Goal: Task Accomplishment & Management: Manage account settings

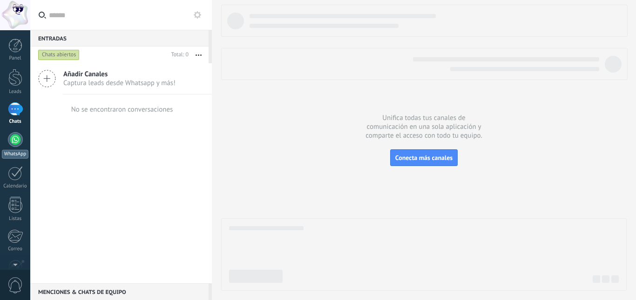
click at [13, 134] on div at bounding box center [15, 139] width 15 height 15
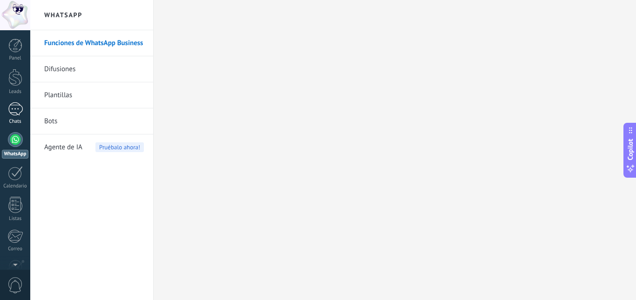
click at [17, 108] on div at bounding box center [15, 109] width 15 height 14
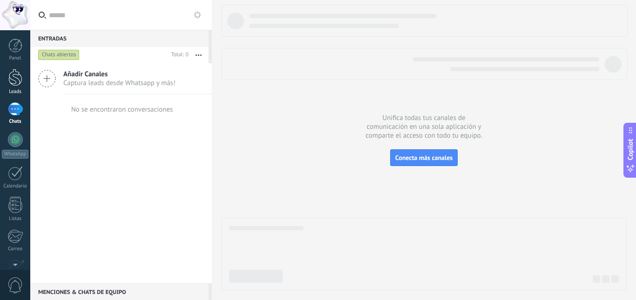
click at [14, 85] on div at bounding box center [15, 77] width 14 height 17
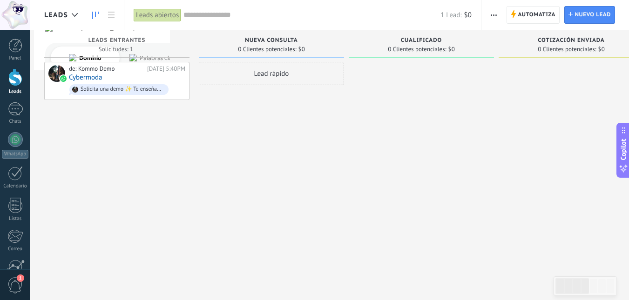
click at [404, 41] on span "Cualificado" at bounding box center [421, 40] width 41 height 7
click at [551, 47] on span "0 Clientes potenciales:" at bounding box center [567, 50] width 58 height 6
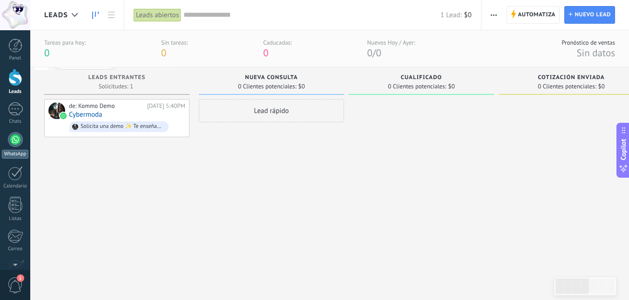
click at [14, 140] on div at bounding box center [15, 139] width 15 height 15
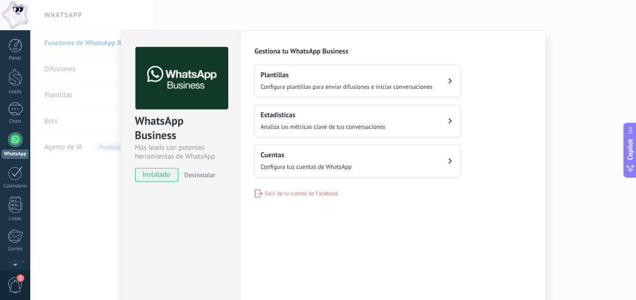
click at [420, 163] on button "Cuentas Configura tus cuentas de WhatsApp" at bounding box center [358, 161] width 206 height 33
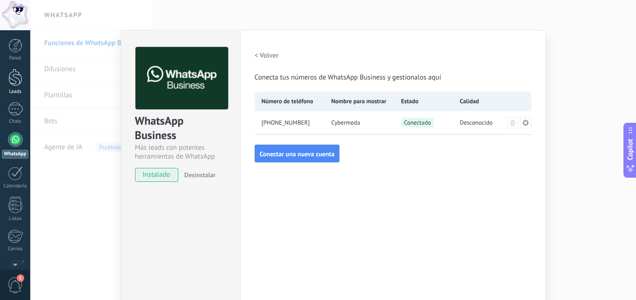
click at [12, 83] on div at bounding box center [15, 77] width 14 height 17
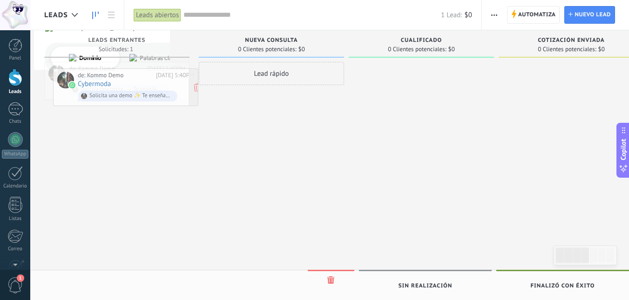
drag, startPoint x: 113, startPoint y: 75, endPoint x: 119, endPoint y: 82, distance: 8.6
